Goal: Ask a question

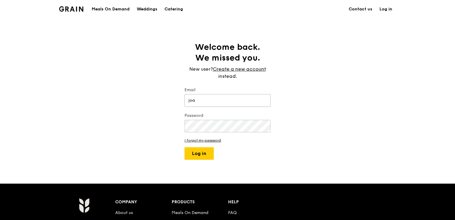
type input "[PERSON_NAME][EMAIL_ADDRESS][DOMAIN_NAME]"
click at [195, 151] on button "Log in" at bounding box center [198, 153] width 29 height 13
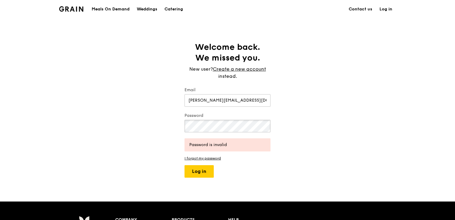
click at [156, 121] on div "Welcome back. We missed you. New user? Create a new account instead. Email joan…" at bounding box center [227, 110] width 455 height 136
click at [184, 165] on button "Log in" at bounding box center [198, 171] width 29 height 13
click at [88, 98] on div "Welcome back. We missed you. New user? Create a new account instead. Email joan…" at bounding box center [227, 110] width 455 height 136
click at [184, 165] on button "Log in" at bounding box center [198, 171] width 29 height 13
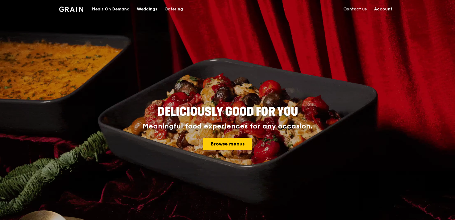
click at [379, 10] on link "Account" at bounding box center [382, 9] width 25 height 18
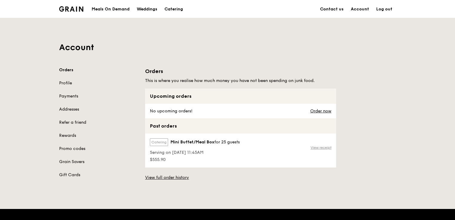
click at [323, 146] on link "View receipt" at bounding box center [320, 147] width 21 height 5
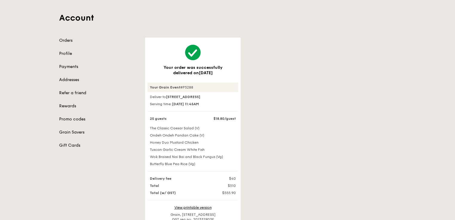
scroll to position [60, 0]
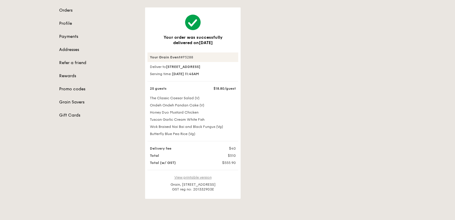
click at [196, 180] on link "View printable version" at bounding box center [192, 177] width 37 height 4
click at [192, 180] on link "View printable version" at bounding box center [192, 177] width 37 height 4
click at [410, 183] on div "Account Orders Profile Payments Addresses Refer a friend Rewards Promo codes Gr…" at bounding box center [227, 78] width 455 height 241
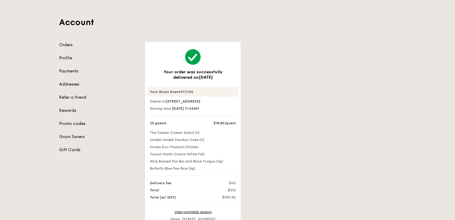
scroll to position [0, 0]
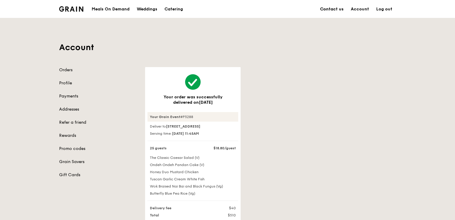
click at [340, 9] on link "Contact us" at bounding box center [331, 9] width 31 height 18
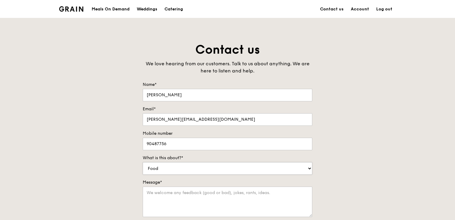
scroll to position [30, 0]
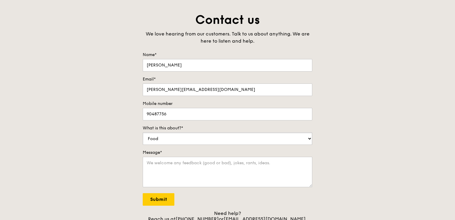
click at [250, 139] on select "Food Service Billing/Payment Catering Others" at bounding box center [228, 138] width 170 height 13
select select "Billing/Payment"
click at [143, 132] on select "Food Service Billing/Payment Catering Others" at bounding box center [228, 138] width 170 height 13
click at [205, 164] on textarea "Message*" at bounding box center [228, 172] width 170 height 30
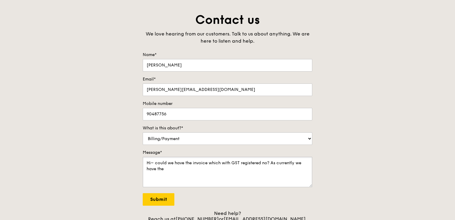
click at [196, 171] on textarea "Hi~ could we have the invoice which with GST registered no? As currently we hav…" at bounding box center [228, 172] width 170 height 30
drag, startPoint x: 233, startPoint y: 164, endPoint x: 267, endPoint y: 161, distance: 34.1
click at [267, 161] on textarea "Hi~ could we have the invoice which with GST registered no? As currently we hav…" at bounding box center [228, 172] width 170 height 30
paste textarea "GST registered no"
drag, startPoint x: 202, startPoint y: 176, endPoint x: 143, endPoint y: 162, distance: 60.5
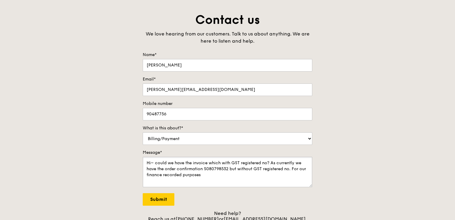
click at [143, 162] on textarea "Hi~ could we have the invoice which with GST registered no? As currently we hav…" at bounding box center [228, 172] width 170 height 30
paste textarea "Could you please provide us with an invoice that includes the GST registration …"
type textarea "Could you please provide us with an invoice that includes the GST registration …"
click at [158, 199] on input "Submit" at bounding box center [159, 199] width 32 height 13
select select "Food"
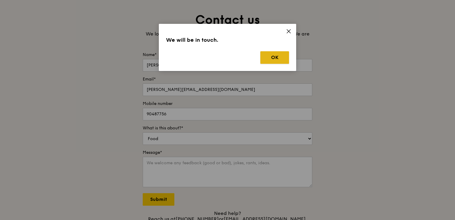
click at [271, 56] on button "OK" at bounding box center [274, 57] width 29 height 13
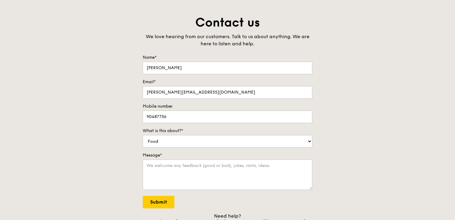
scroll to position [0, 0]
